Goal: Information Seeking & Learning: Compare options

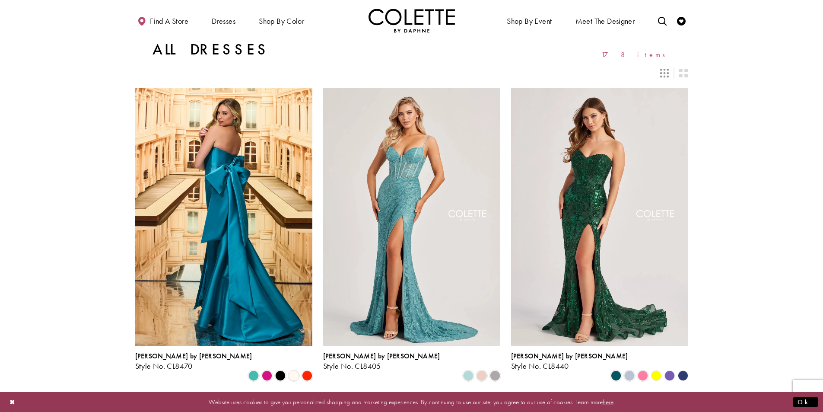
click at [663, 74] on icon "Switch layout to 3 columns" at bounding box center [664, 73] width 9 height 9
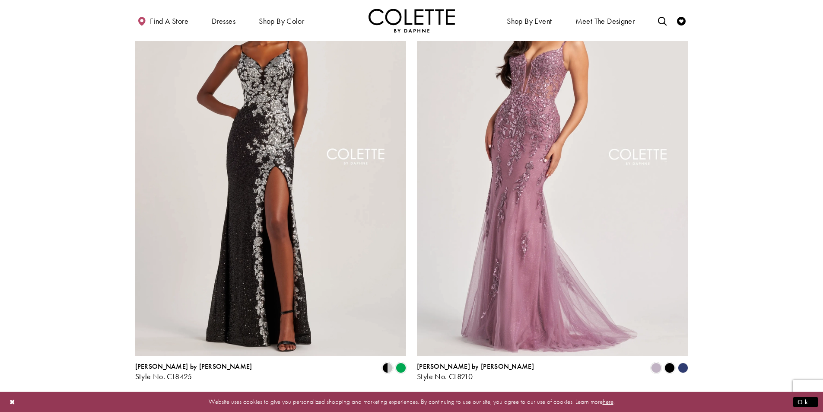
scroll to position [1383, 0]
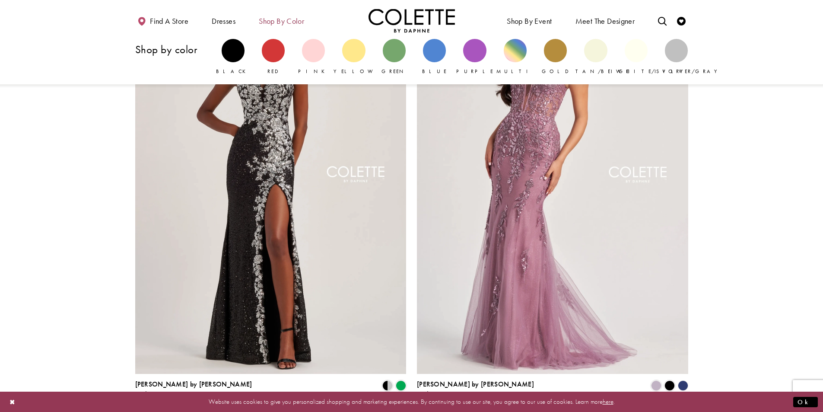
click at [279, 18] on span "Shop by color" at bounding box center [281, 21] width 45 height 9
click at [436, 60] on div "Primary block" at bounding box center [434, 50] width 23 height 23
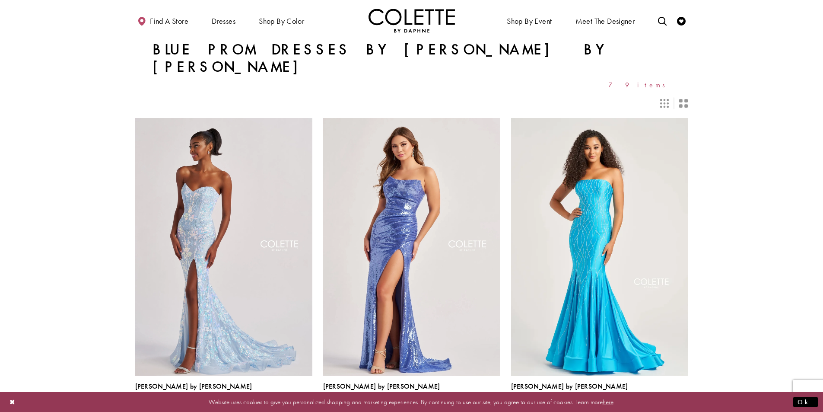
click at [684, 99] on icon "Switch layout to 2 columns" at bounding box center [683, 103] width 9 height 9
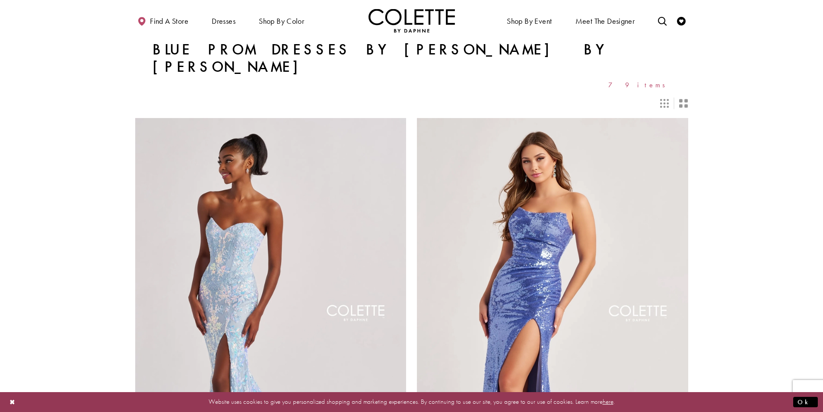
click at [667, 99] on icon "Switch layout to 3 columns" at bounding box center [664, 103] width 9 height 9
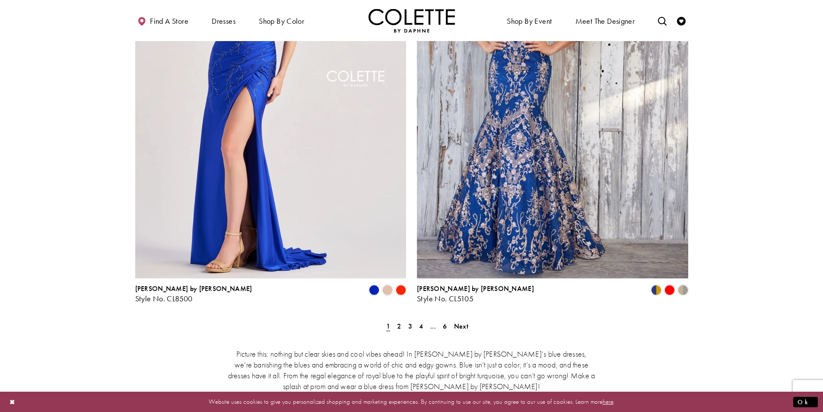
scroll to position [1555, 0]
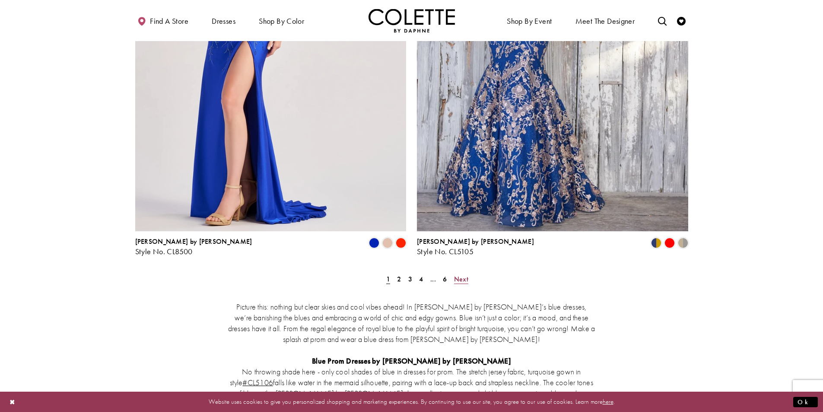
click at [461, 274] on span "Next" at bounding box center [461, 278] width 14 height 9
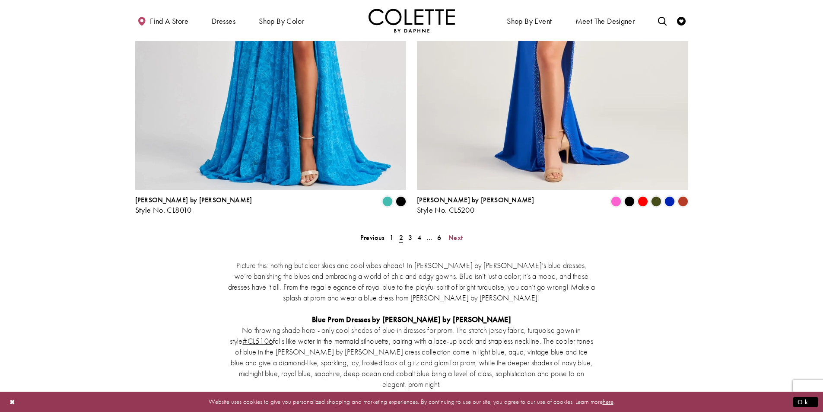
scroll to position [1645, 0]
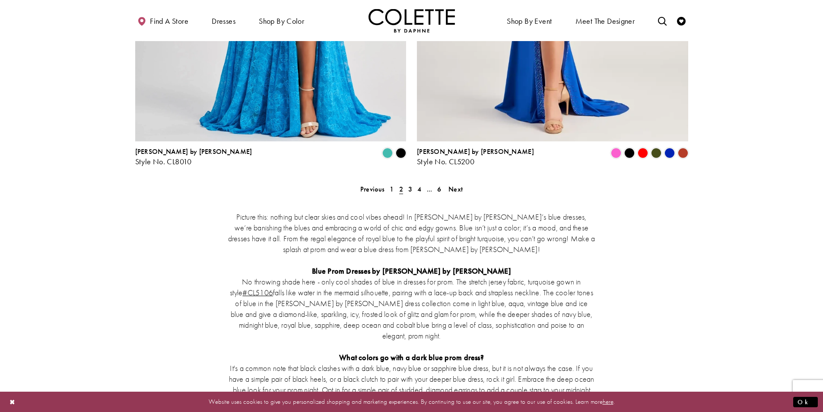
click at [457, 193] on div "Picture this: nothing but clear skies and cool vibes ahead! In Colette by Daphn…" at bounding box center [411, 362] width 553 height 338
click at [458, 184] on span "Next" at bounding box center [455, 188] width 14 height 9
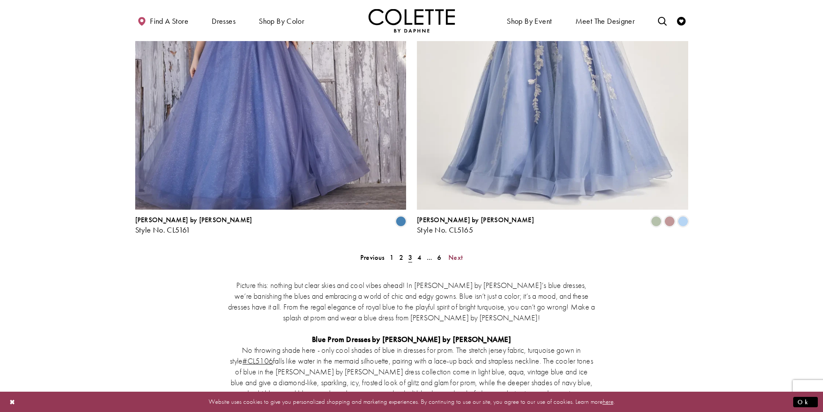
scroll to position [1645, 0]
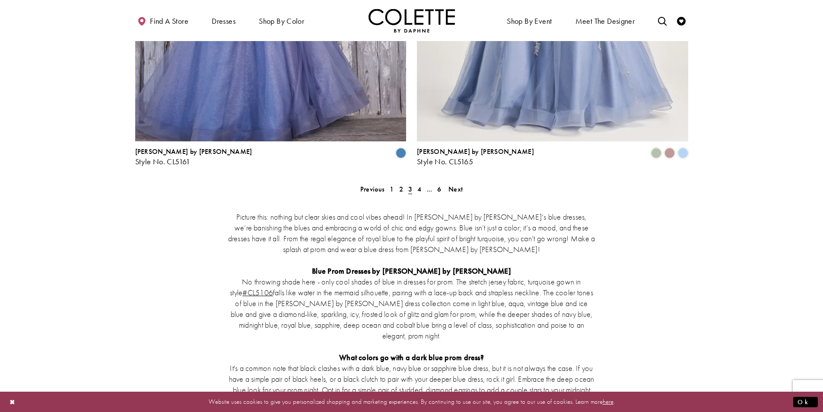
click at [458, 193] on div "Picture this: nothing but clear skies and cool vibes ahead! In Colette by Daphn…" at bounding box center [411, 362] width 553 height 338
click at [460, 184] on span "Next" at bounding box center [455, 188] width 14 height 9
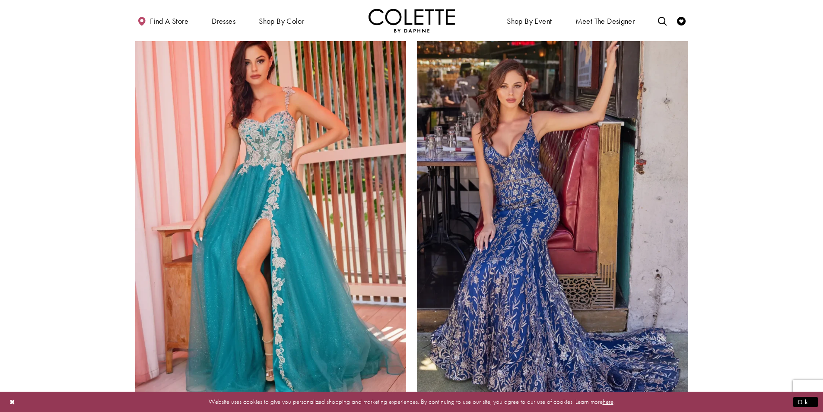
scroll to position [1602, 0]
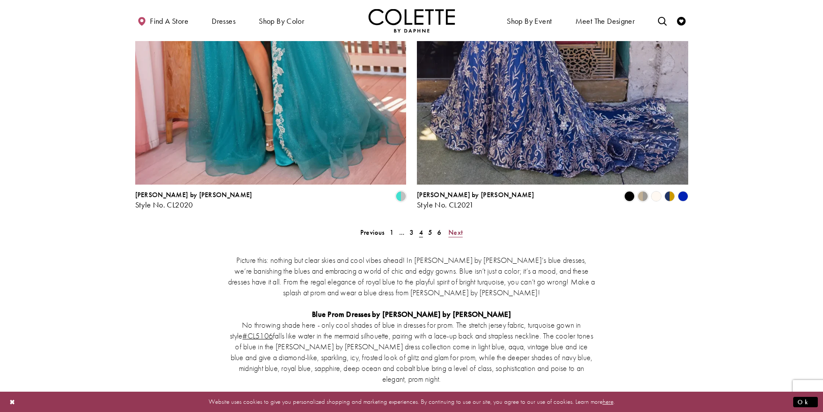
click at [452, 228] on span "Next" at bounding box center [455, 232] width 14 height 9
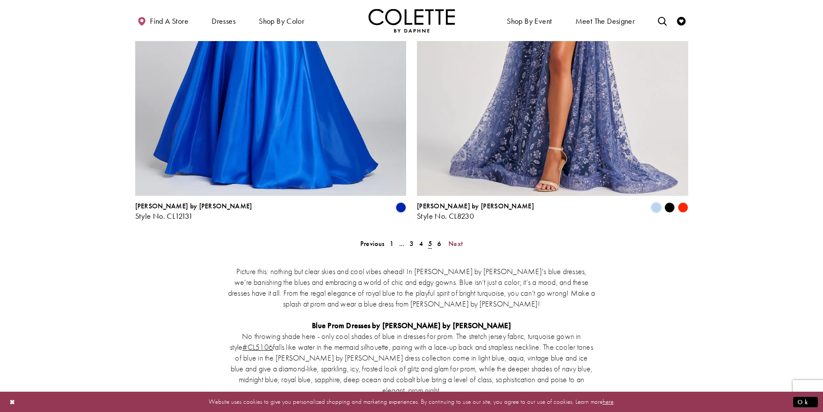
scroll to position [1602, 0]
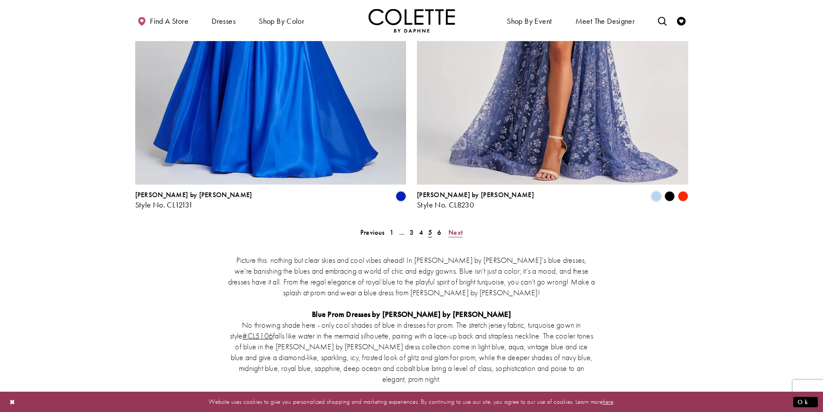
click at [456, 228] on span "Next" at bounding box center [455, 232] width 14 height 9
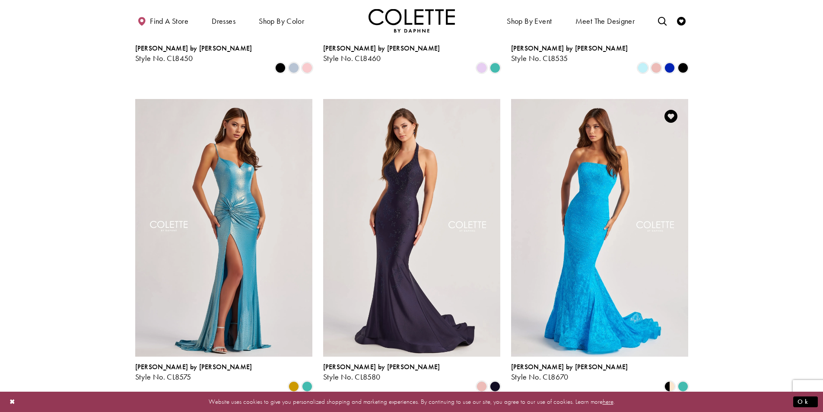
scroll to position [652, 0]
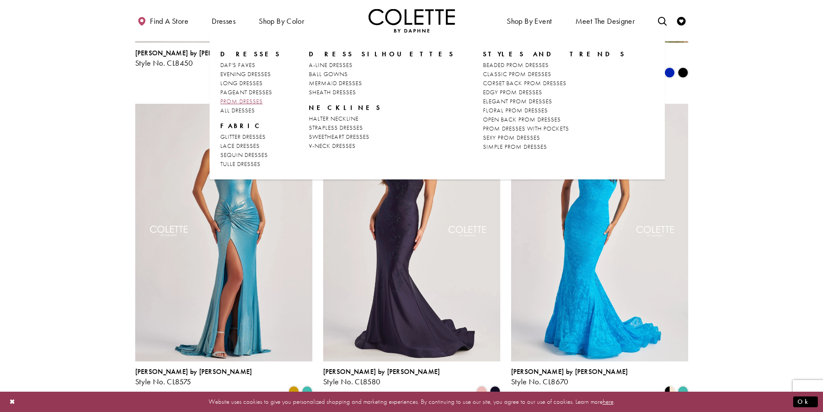
click at [244, 98] on span "PROM DRESSES" at bounding box center [241, 101] width 42 height 8
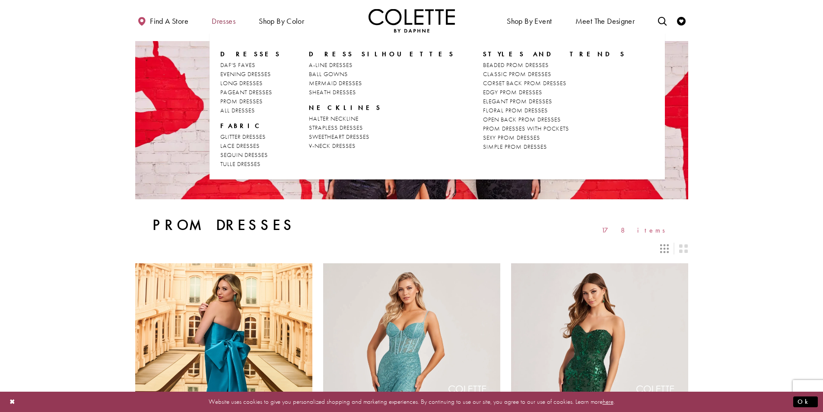
click at [224, 20] on span "Dresses" at bounding box center [224, 21] width 24 height 9
click at [258, 135] on span "GLITTER DRESSES" at bounding box center [242, 137] width 45 height 8
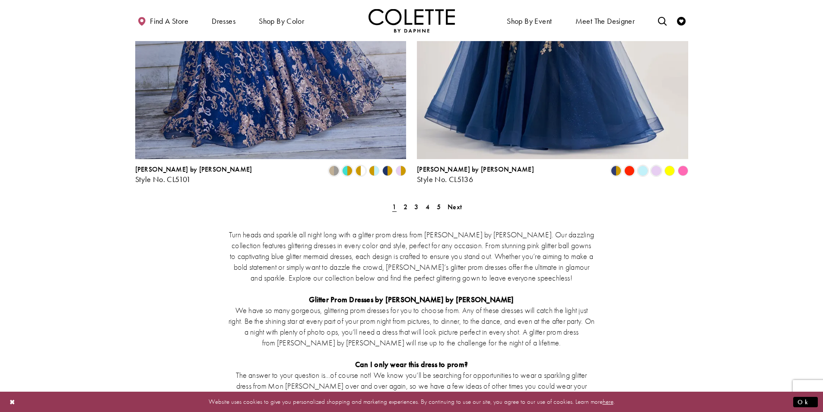
scroll to position [1599, 0]
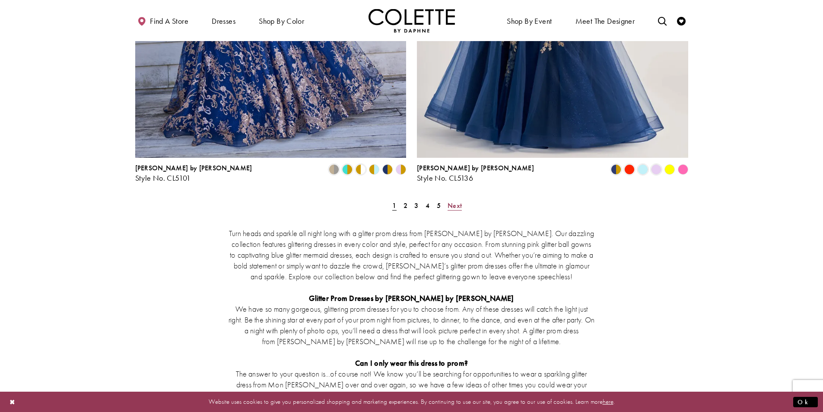
click at [455, 201] on span "Next" at bounding box center [455, 205] width 14 height 9
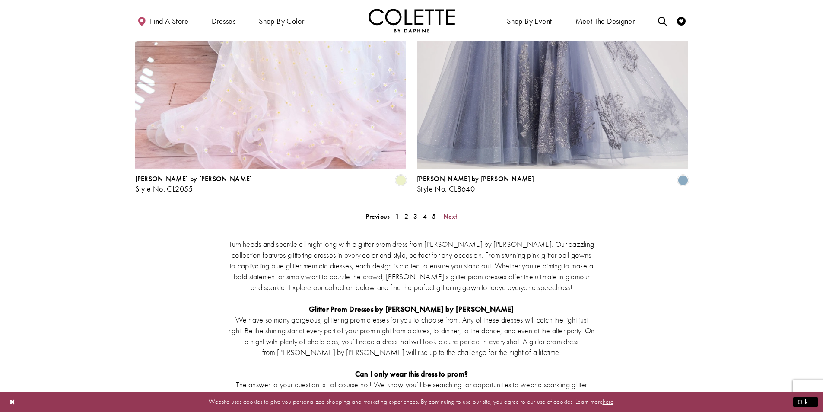
scroll to position [1645, 0]
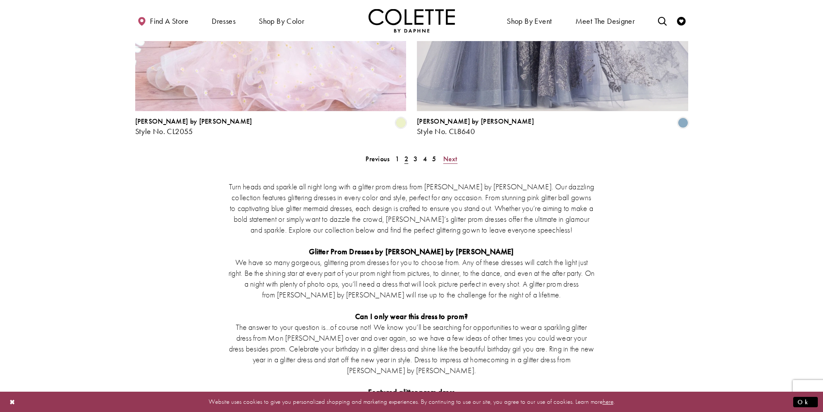
click at [452, 154] on span "Next" at bounding box center [450, 158] width 14 height 9
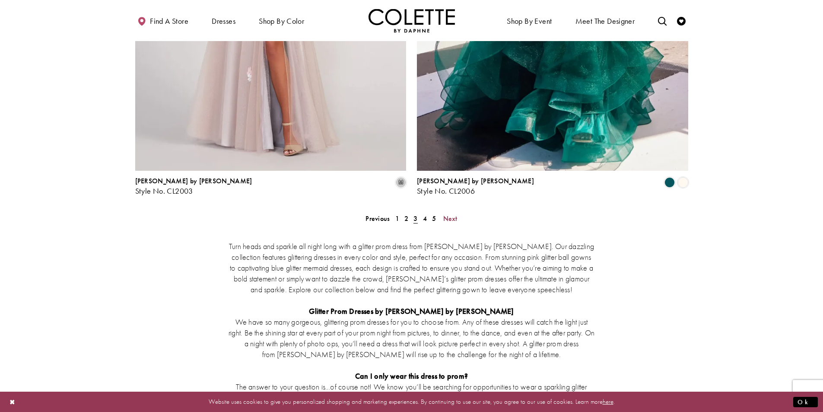
scroll to position [1645, 0]
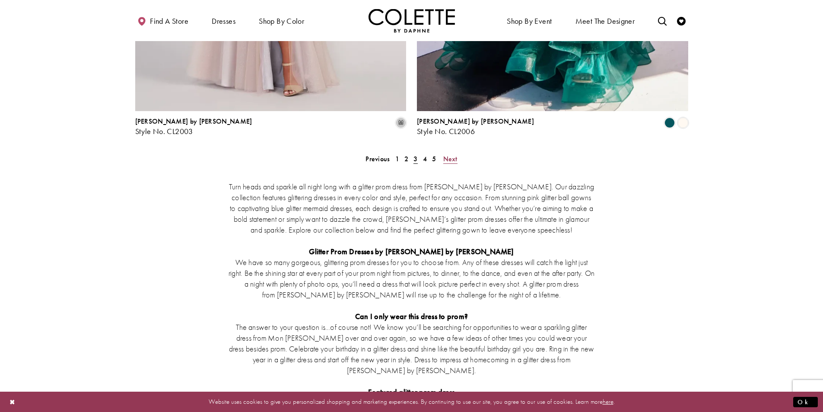
click at [446, 154] on span "Next" at bounding box center [450, 158] width 14 height 9
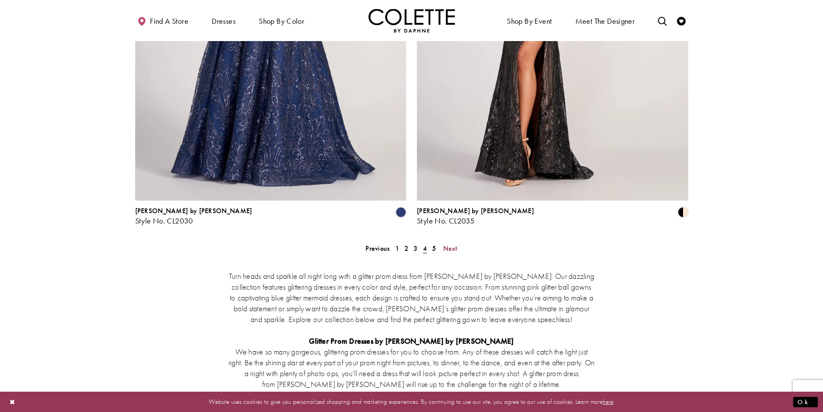
scroll to position [1559, 0]
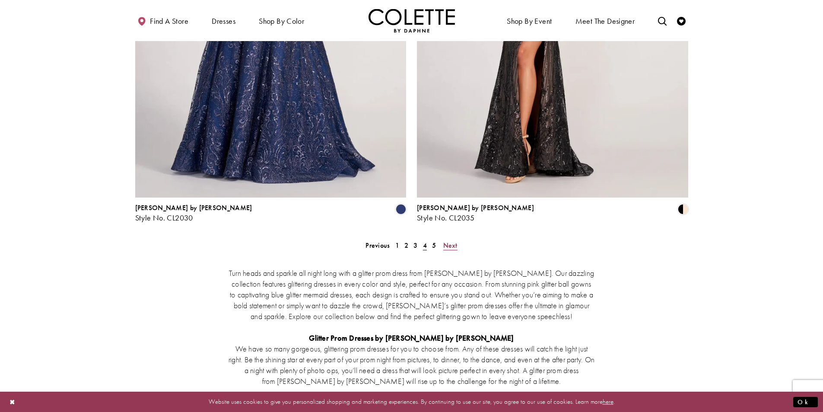
click at [451, 241] on span "Next" at bounding box center [450, 245] width 14 height 9
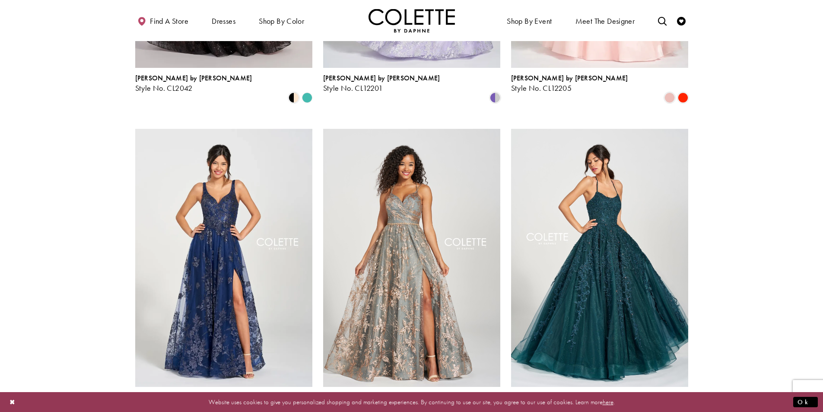
scroll to position [263, 0]
